Goal: Task Accomplishment & Management: Use online tool/utility

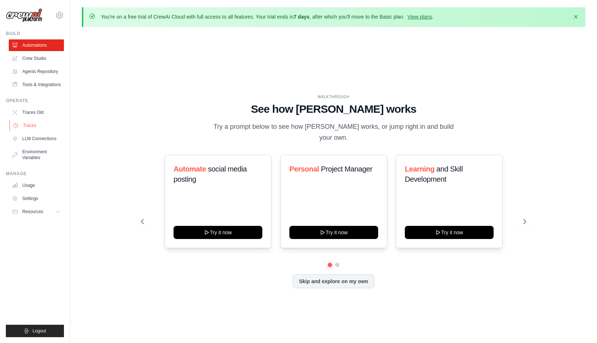
click at [37, 124] on link "Traces" at bounding box center [37, 126] width 55 height 12
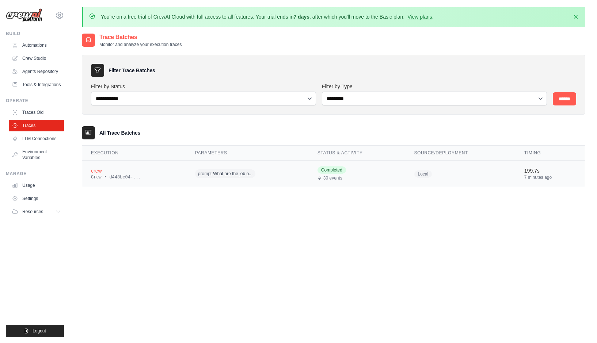
click at [228, 175] on span "What are the job o..." at bounding box center [232, 174] width 39 height 6
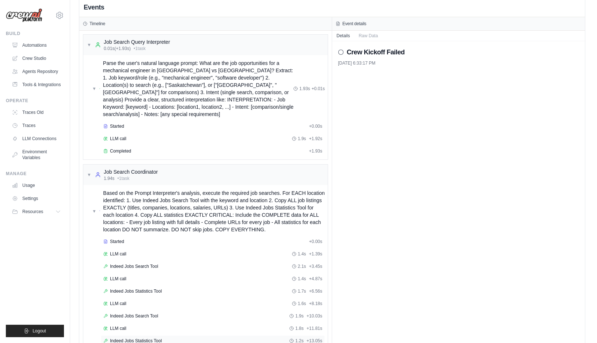
scroll to position [70, 0]
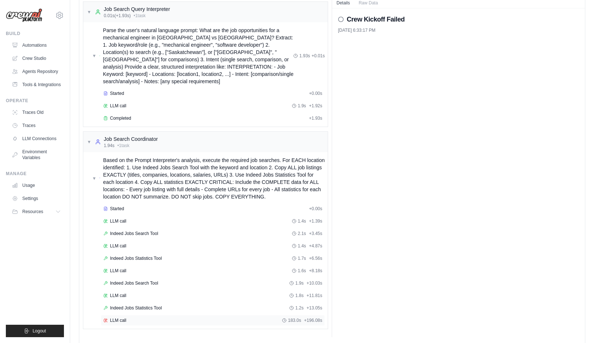
click at [126, 318] on span "LLM call" at bounding box center [118, 321] width 16 height 6
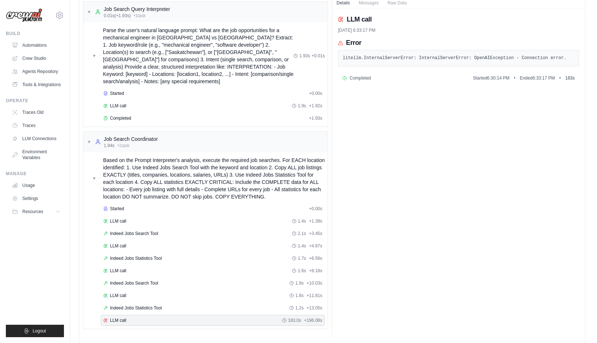
click at [528, 58] on pre "litellm.InternalServerError: InternalServerError: OpenAIException - Connection …" at bounding box center [459, 58] width 232 height 7
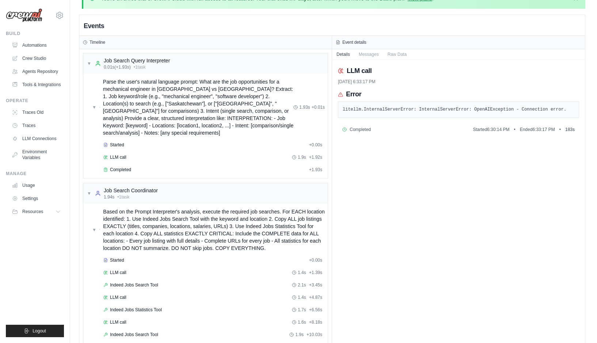
scroll to position [0, 0]
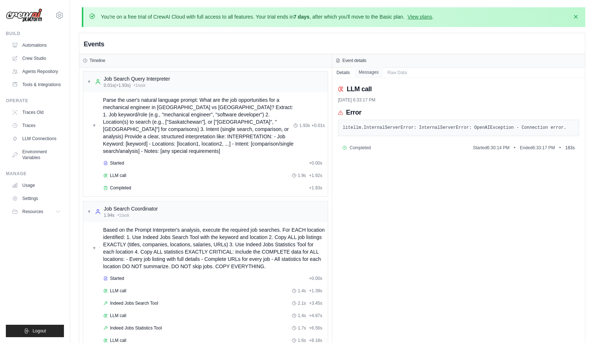
click at [371, 69] on button "Messages" at bounding box center [368, 72] width 29 height 10
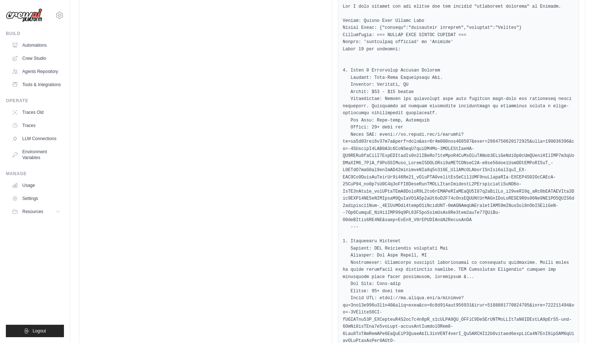
scroll to position [3105, 0]
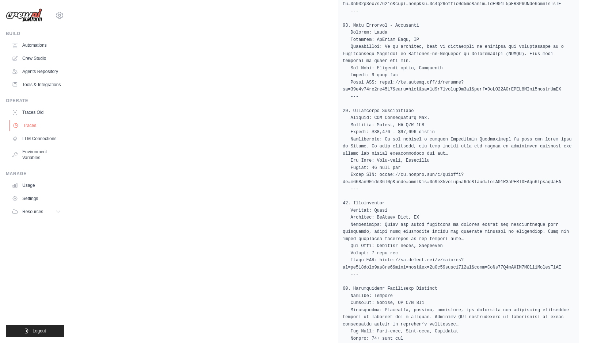
click at [32, 130] on link "Traces" at bounding box center [37, 126] width 55 height 12
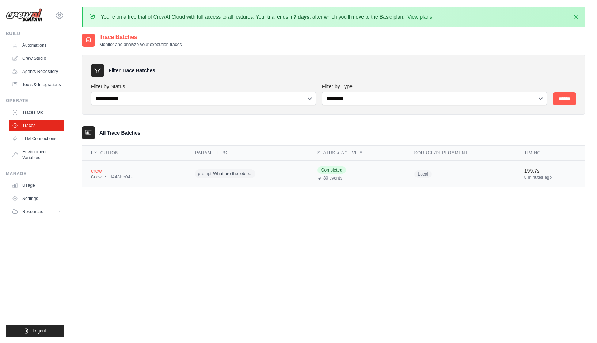
click at [285, 174] on div "prompt What are the job o..." at bounding box center [247, 173] width 105 height 11
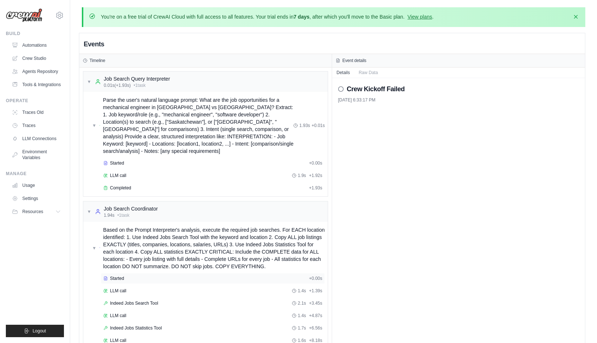
scroll to position [70, 0]
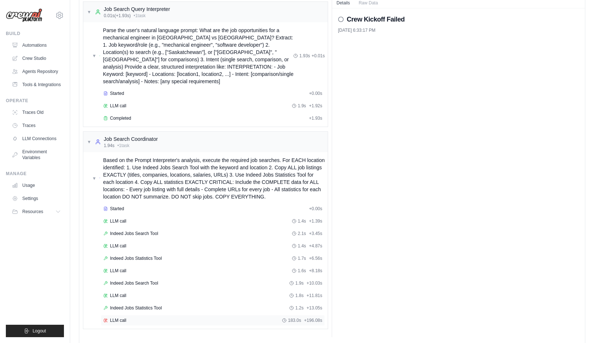
click at [132, 318] on div "LLM call 183.0s + 196.08s" at bounding box center [212, 321] width 219 height 6
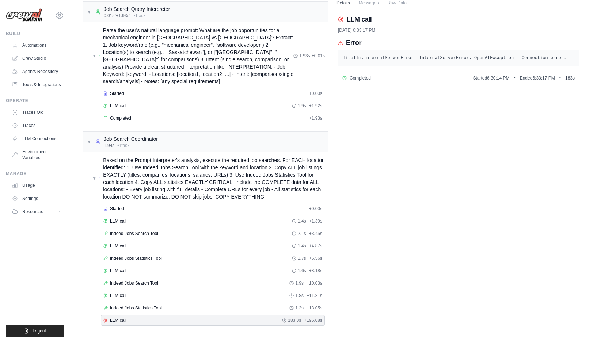
scroll to position [0, 0]
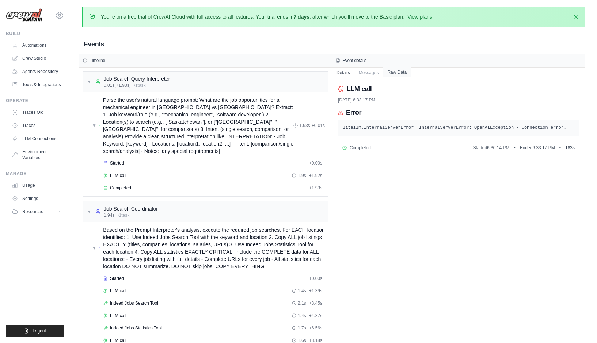
click at [399, 73] on button "Raw Data" at bounding box center [397, 72] width 28 height 10
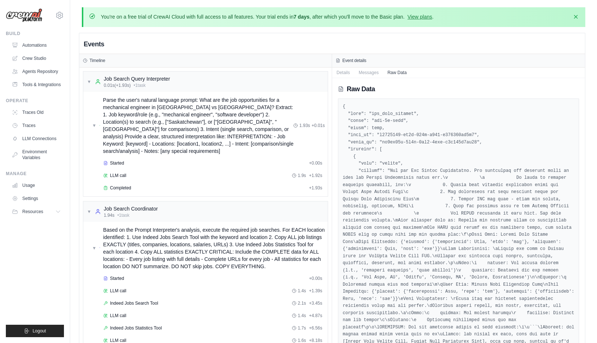
scroll to position [4, 0]
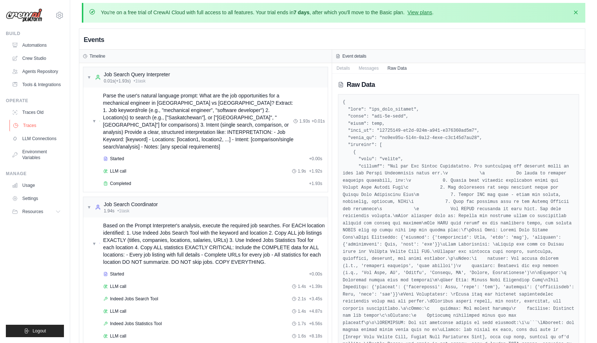
click at [29, 121] on link "Traces" at bounding box center [37, 126] width 55 height 12
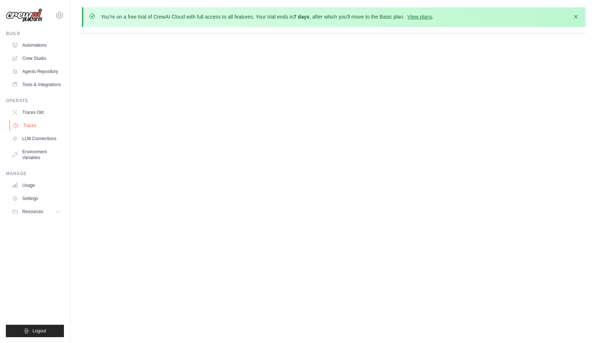
scroll to position [0, 0]
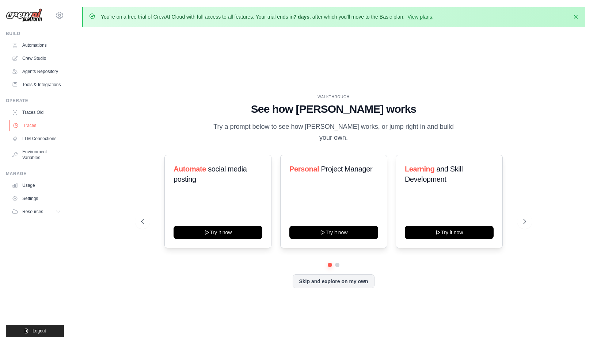
click at [13, 127] on icon at bounding box center [16, 126] width 6 height 6
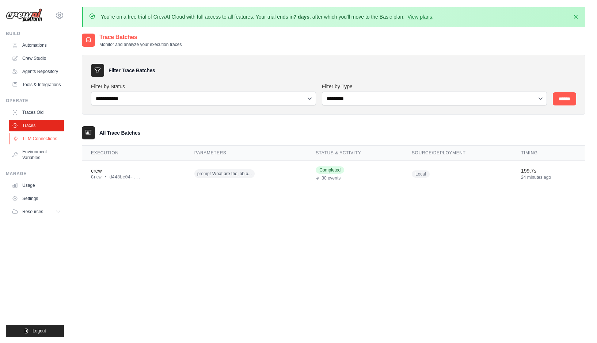
click at [37, 137] on link "LLM Connections" at bounding box center [37, 139] width 55 height 12
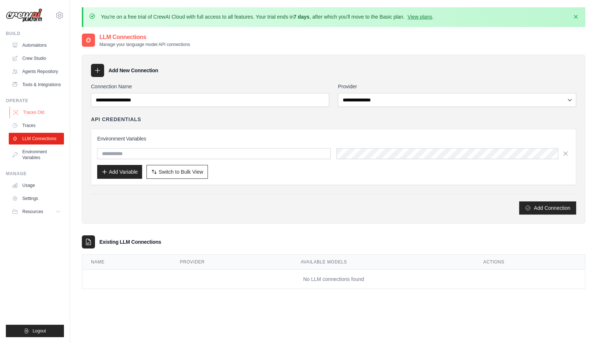
click at [37, 113] on link "Traces Old" at bounding box center [37, 113] width 55 height 12
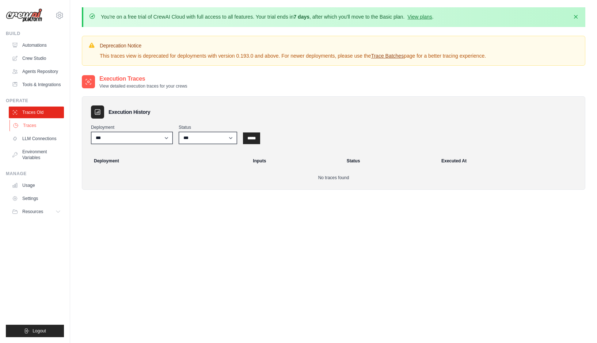
click at [44, 128] on link "Traces" at bounding box center [37, 126] width 55 height 12
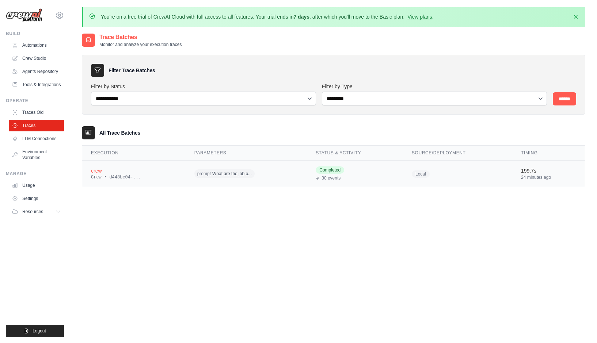
click at [179, 179] on td "crew Crew • d448bc04-..." at bounding box center [133, 174] width 103 height 27
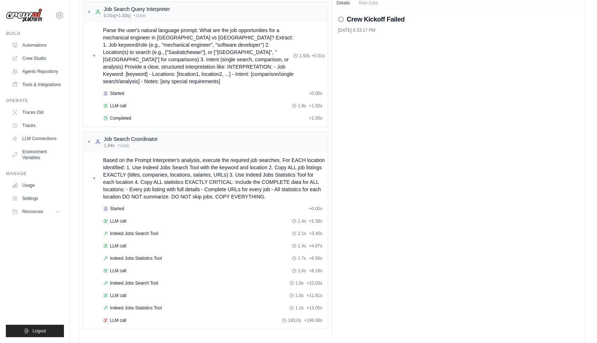
scroll to position [65, 0]
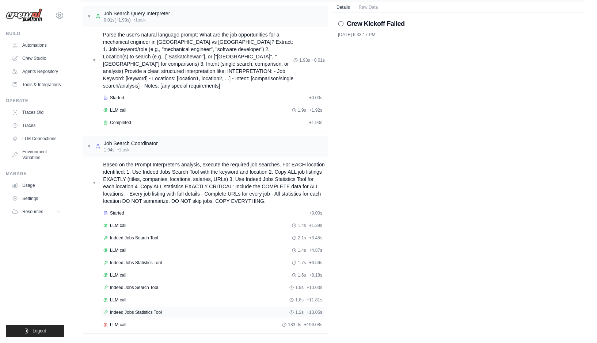
click at [165, 310] on div "Indeed Jobs Statistics Tool 1.2s + 13.05s" at bounding box center [213, 312] width 224 height 11
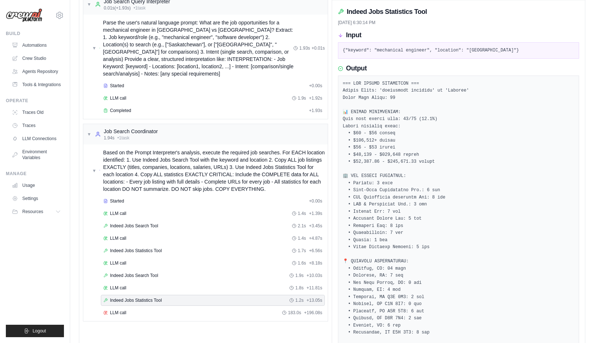
scroll to position [0, 0]
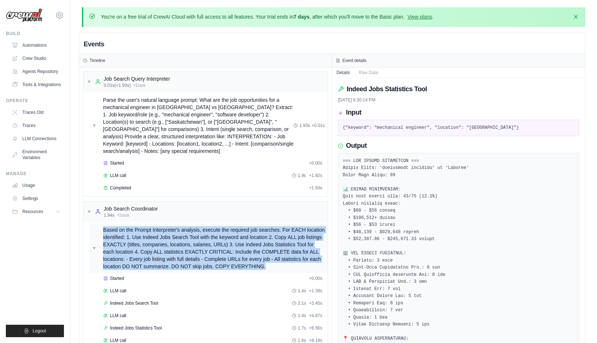
drag, startPoint x: 256, startPoint y: 255, endPoint x: 108, endPoint y: 223, distance: 151.9
click at [95, 227] on div "▼ Based on the Prompt Interpreter's analysis, execute the required job searches…" at bounding box center [208, 249] width 233 height 44
copy span "Based on the Prompt Interpreter's analysis, execute the required job searches. …"
